Goal: Information Seeking & Learning: Check status

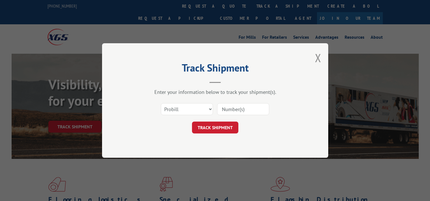
click at [237, 107] on input at bounding box center [243, 109] width 52 height 12
type input "17521597"
click at [222, 129] on button "TRACK SHIPMENT" at bounding box center [215, 128] width 46 height 12
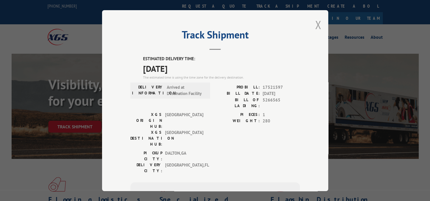
click at [318, 23] on button "Close modal" at bounding box center [318, 24] width 6 height 15
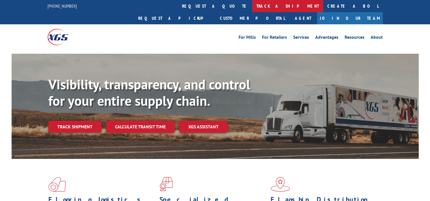
click at [252, 6] on link "track a shipment" at bounding box center [287, 6] width 71 height 12
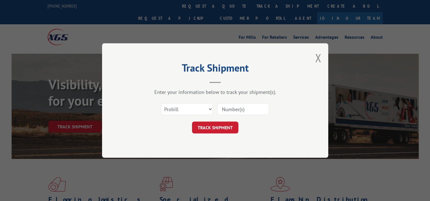
click at [259, 110] on input at bounding box center [243, 109] width 52 height 12
type input "17521713"
click at [217, 129] on button "TRACK SHIPMENT" at bounding box center [215, 128] width 46 height 12
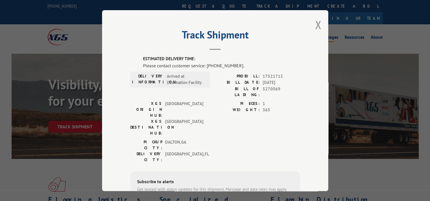
click at [317, 24] on button "Close modal" at bounding box center [318, 24] width 6 height 15
